Goal: Task Accomplishment & Management: Use online tool/utility

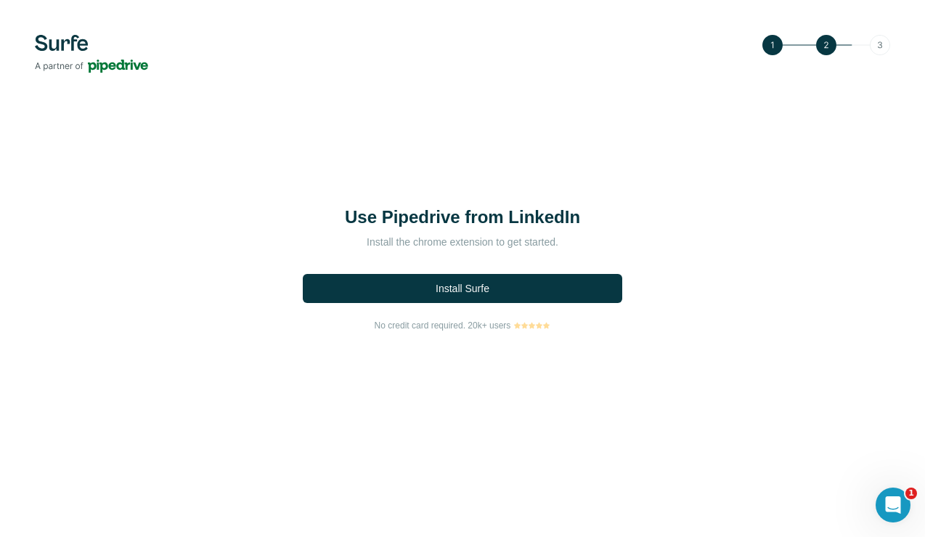
click at [241, 493] on div "Use Pipedrive from LinkedIn Install the chrome extension to get started. Instal…" at bounding box center [462, 268] width 925 height 537
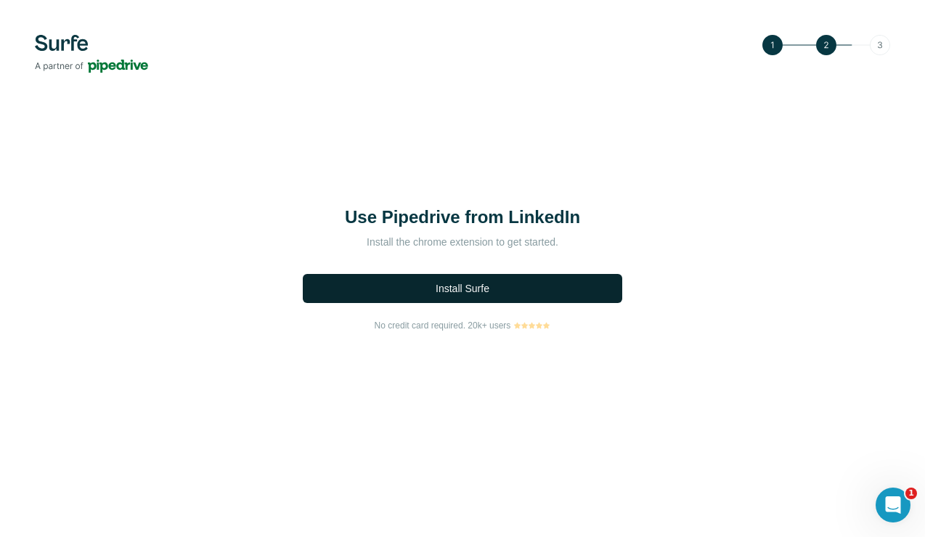
click at [465, 288] on span "Install Surfe" at bounding box center [463, 288] width 54 height 15
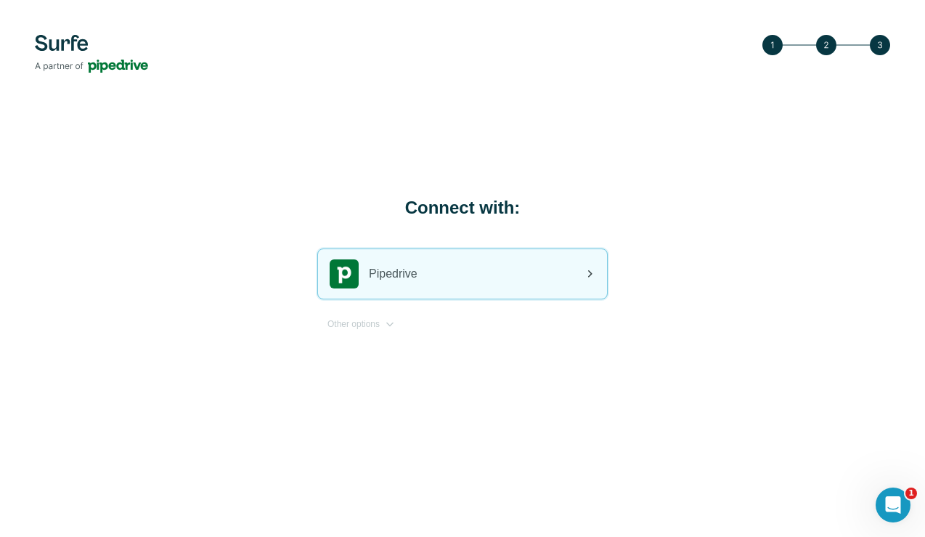
click at [359, 273] on div "Pipedrive" at bounding box center [374, 273] width 88 height 29
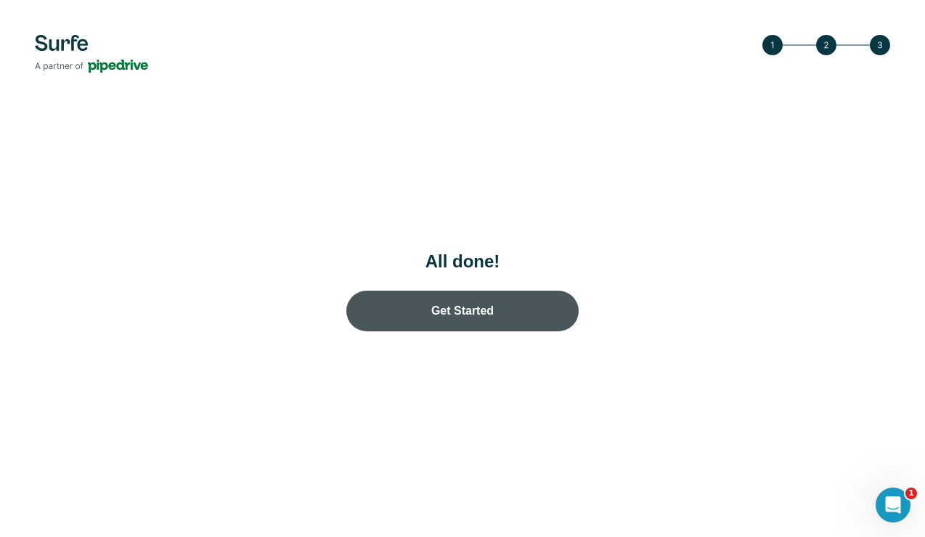
click at [474, 313] on link "Get Started" at bounding box center [462, 311] width 232 height 41
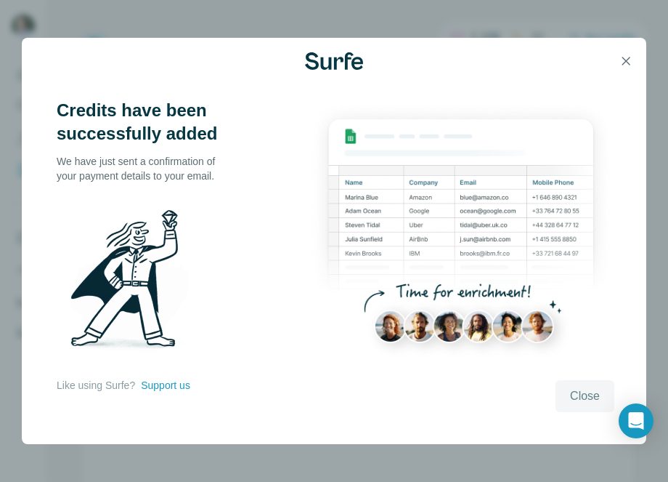
click at [580, 397] on span "Close" at bounding box center [585, 395] width 30 height 17
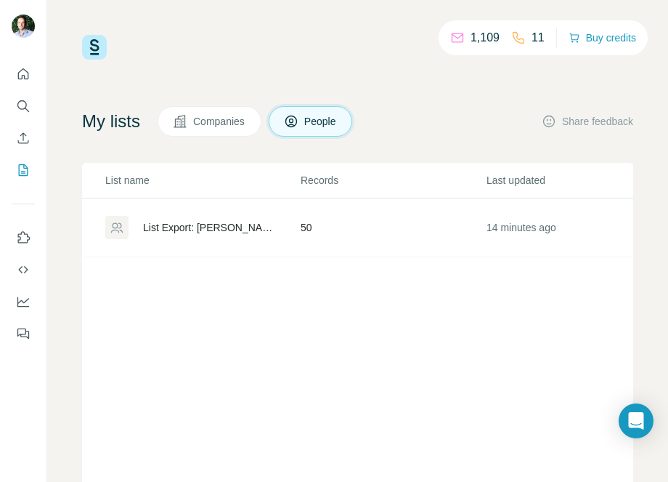
click at [168, 230] on div "List Export: [PERSON_NAME]’ Lead List - [DATE] 13:22" at bounding box center [209, 227] width 133 height 15
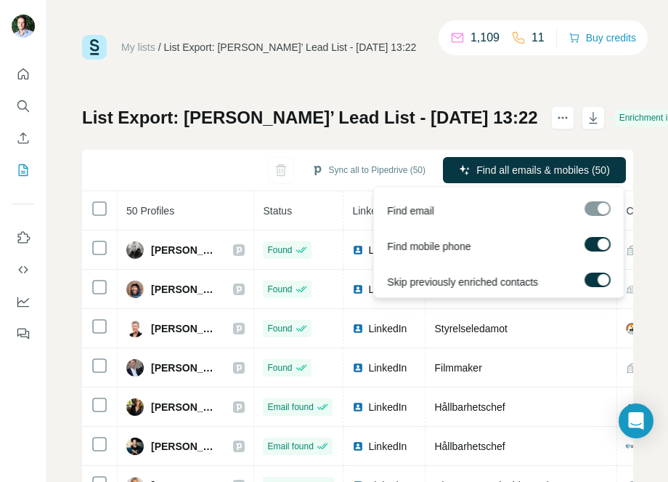
click at [598, 243] on div at bounding box center [604, 244] width 12 height 12
click at [598, 279] on div at bounding box center [604, 280] width 12 height 12
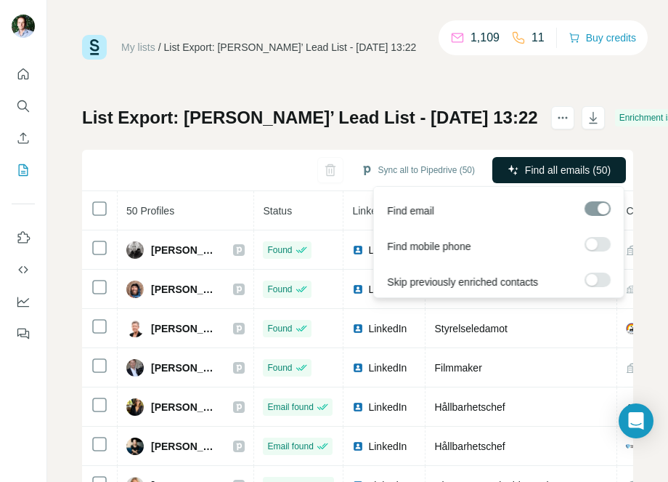
click at [560, 168] on span "Find all emails (50)" at bounding box center [568, 170] width 86 height 15
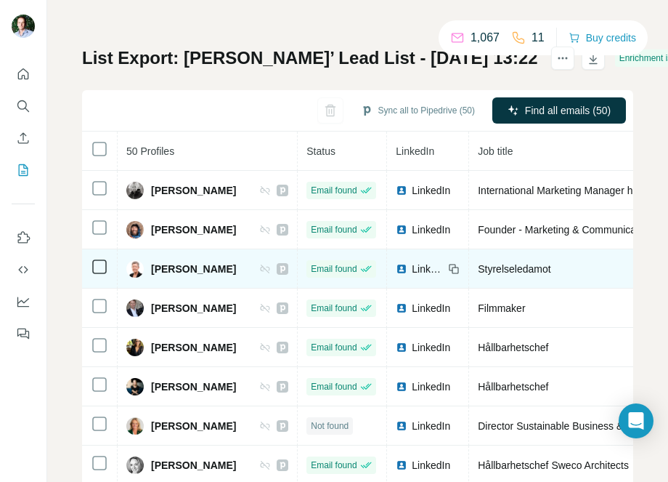
scroll to position [32, 0]
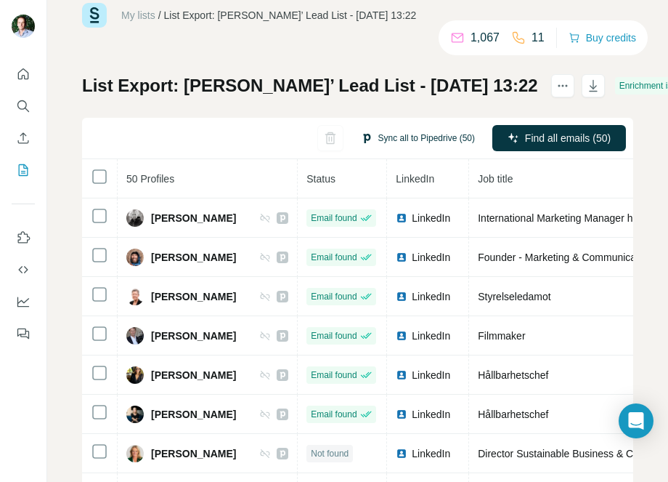
click at [397, 135] on button "Sync all to Pipedrive (50)" at bounding box center [418, 138] width 134 height 22
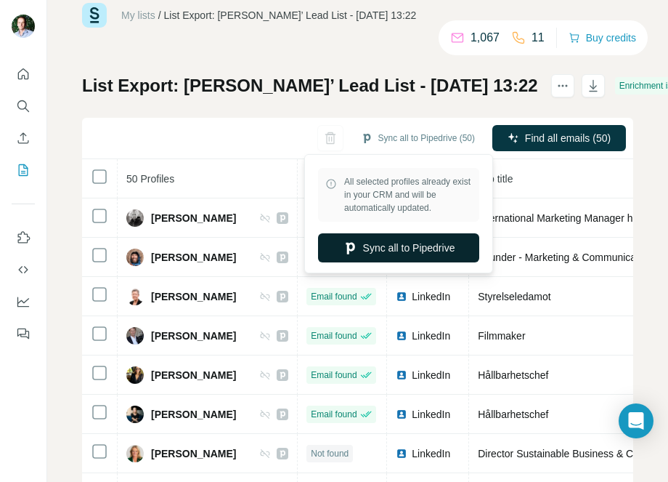
click at [399, 248] on button "Sync all to Pipedrive" at bounding box center [398, 247] width 161 height 29
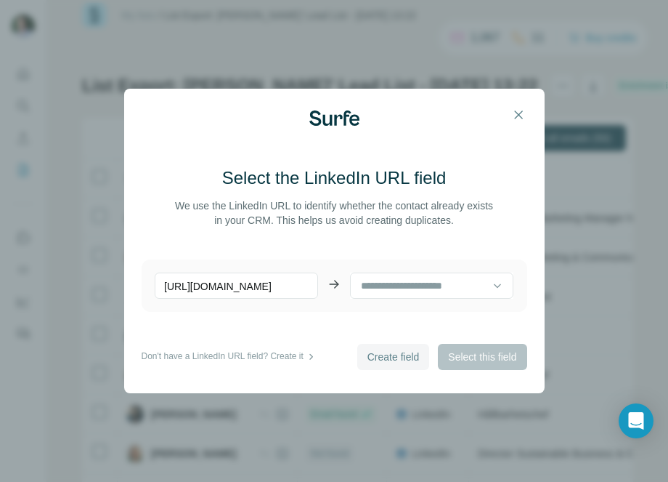
click at [386, 358] on span "Create field" at bounding box center [393, 356] width 52 height 15
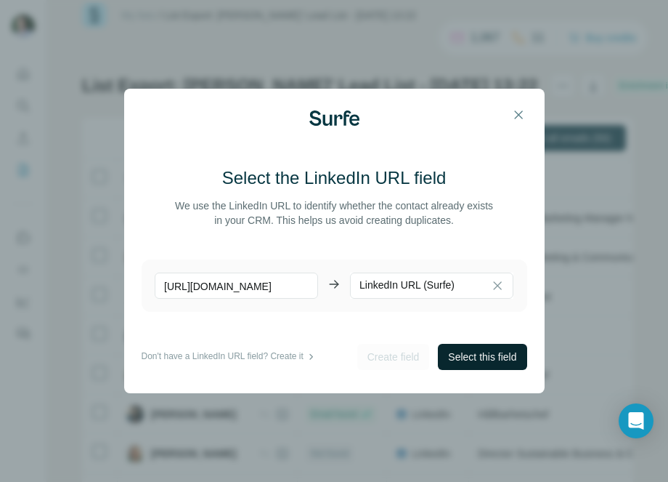
click at [475, 359] on span "Select this field" at bounding box center [482, 356] width 68 height 15
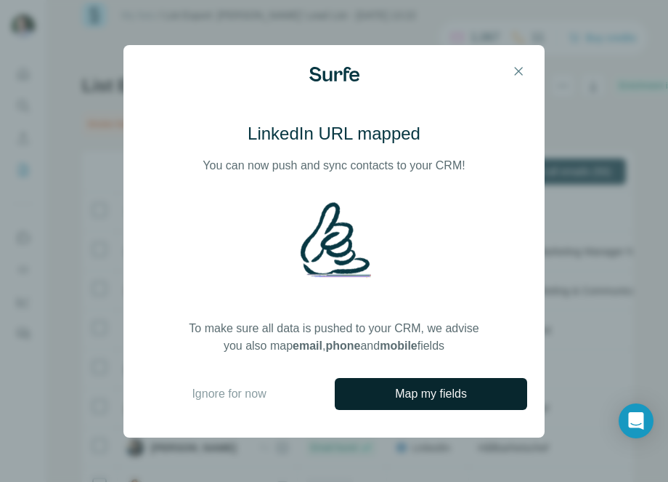
click at [423, 391] on span "Map my fields" at bounding box center [431, 393] width 72 height 17
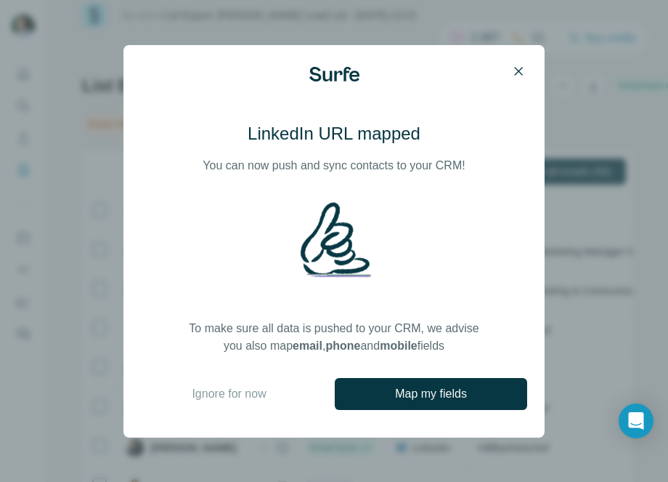
click at [519, 70] on icon "button" at bounding box center [519, 71] width 8 height 8
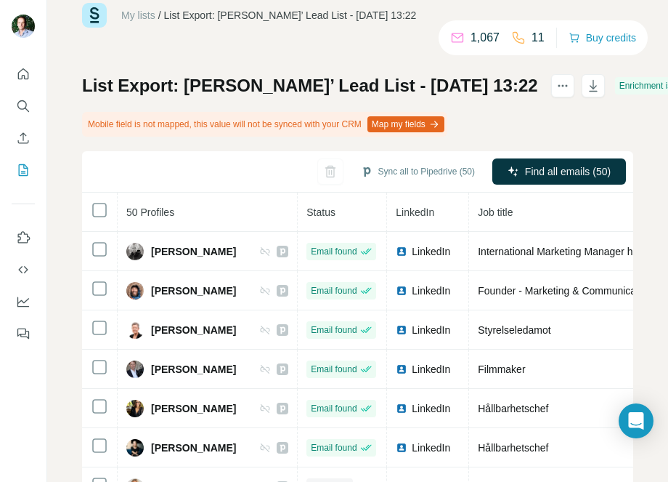
click at [428, 125] on button "Map my fields" at bounding box center [405, 124] width 77 height 16
click at [421, 169] on button "Sync all to Pipedrive (50)" at bounding box center [418, 172] width 134 height 22
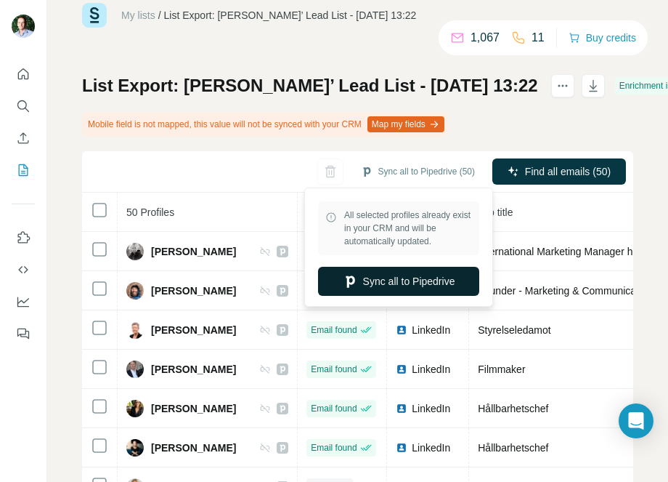
click at [412, 279] on button "Sync all to Pipedrive" at bounding box center [398, 281] width 161 height 29
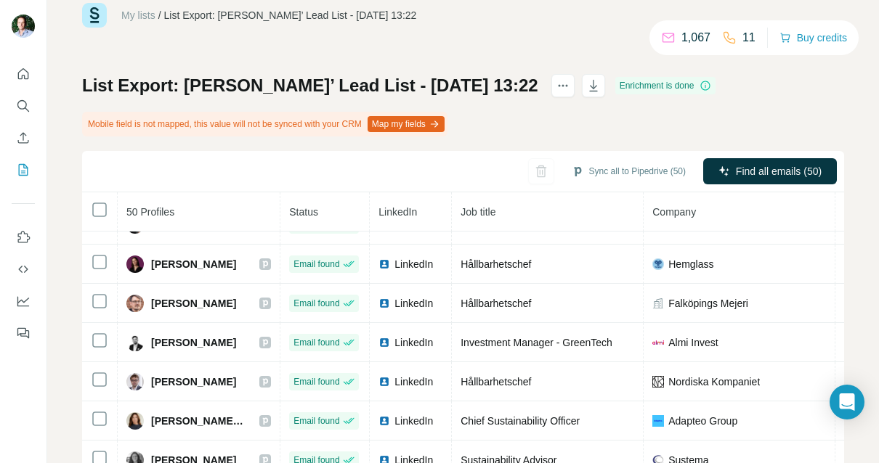
scroll to position [1248, 0]
